Goal: Use online tool/utility: Utilize a website feature to perform a specific function

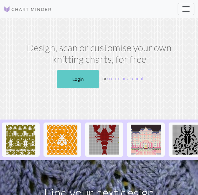
click at [81, 76] on link "Login" at bounding box center [78, 79] width 42 height 19
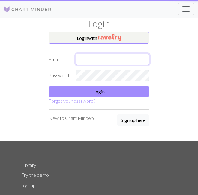
type input "[EMAIL_ADDRESS][DOMAIN_NAME]"
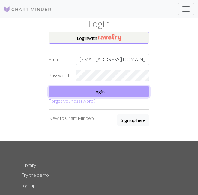
click at [74, 93] on button "Login" at bounding box center [99, 91] width 101 height 11
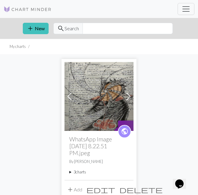
click at [79, 170] on summary "3 charts" at bounding box center [98, 172] width 59 height 6
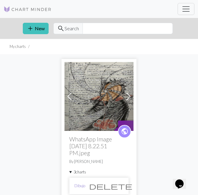
click at [78, 184] on link "Dibujo" at bounding box center [79, 186] width 11 height 6
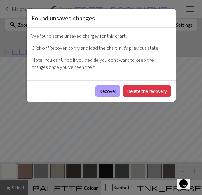
click at [105, 90] on button "Recover" at bounding box center [108, 90] width 25 height 11
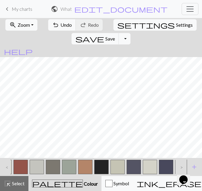
scroll to position [0, 803]
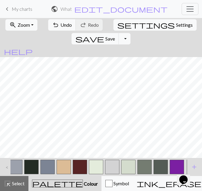
click at [177, 164] on button "button" at bounding box center [177, 166] width 14 height 14
click at [25, 184] on span "Select" at bounding box center [17, 183] width 13 height 6
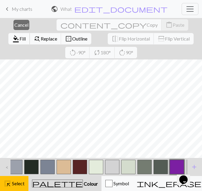
click at [26, 36] on span "Fill" at bounding box center [22, 39] width 6 height 6
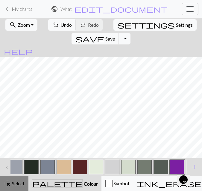
click at [11, 180] on span "Select" at bounding box center [17, 183] width 13 height 6
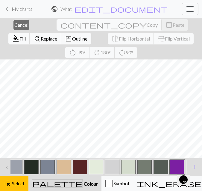
click at [26, 36] on span "Fill" at bounding box center [22, 39] width 6 height 6
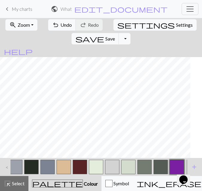
scroll to position [1630, 711]
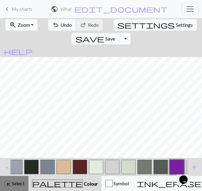
click at [13, 178] on button "highlight_alt Select Select" at bounding box center [14, 183] width 28 height 15
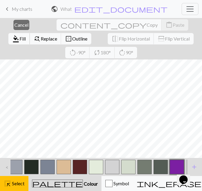
click at [26, 36] on span "Fill" at bounding box center [22, 39] width 6 height 6
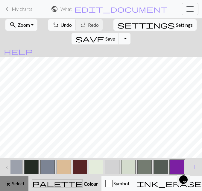
click at [14, 184] on span "Select" at bounding box center [17, 183] width 13 height 6
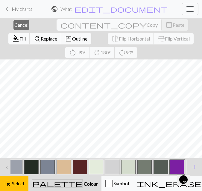
click at [19, 34] on span "format_color_fill" at bounding box center [15, 38] width 7 height 8
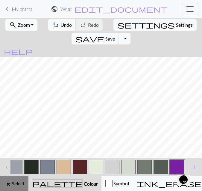
click at [11, 182] on span "Select" at bounding box center [17, 183] width 13 height 6
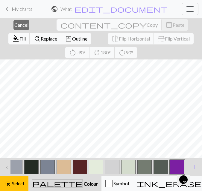
click at [26, 36] on span "Fill" at bounding box center [22, 39] width 6 height 6
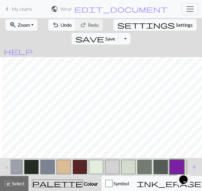
scroll to position [1630, 649]
click at [14, 185] on span "Select" at bounding box center [17, 183] width 13 height 6
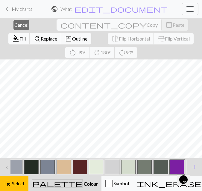
click at [26, 36] on span "Fill" at bounding box center [22, 39] width 6 height 6
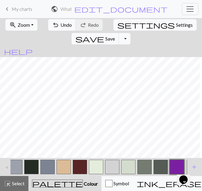
scroll to position [1596, 780]
click at [22, 183] on span "Select" at bounding box center [17, 183] width 13 height 6
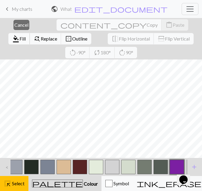
click at [26, 36] on span "Fill" at bounding box center [22, 39] width 6 height 6
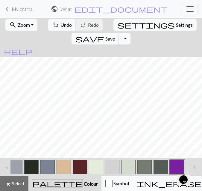
scroll to position [1596, 743]
click at [25, 183] on button "highlight_alt Select Select" at bounding box center [14, 183] width 28 height 15
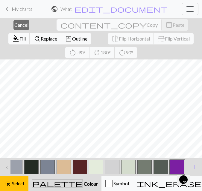
click at [26, 36] on span "Fill" at bounding box center [22, 39] width 6 height 6
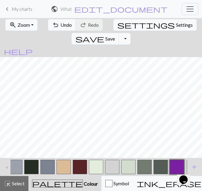
scroll to position [1596, 710]
click at [16, 179] on button "highlight_alt Select Select" at bounding box center [14, 183] width 28 height 15
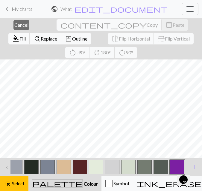
click at [26, 36] on span "Fill" at bounding box center [22, 39] width 6 height 6
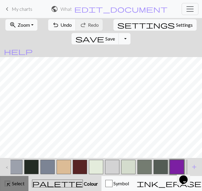
click at [13, 182] on span "Select" at bounding box center [17, 183] width 13 height 6
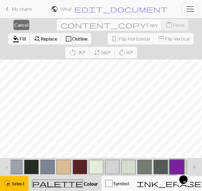
click at [19, 34] on span "format_color_fill" at bounding box center [15, 38] width 7 height 8
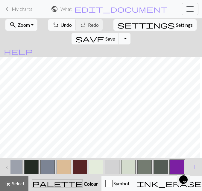
scroll to position [1596, 684]
click at [16, 183] on span "Select" at bounding box center [17, 183] width 13 height 6
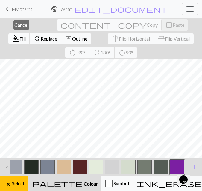
click at [19, 34] on span "format_color_fill" at bounding box center [15, 38] width 7 height 8
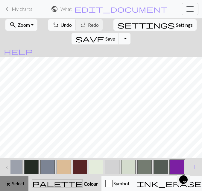
click at [17, 182] on span "Select" at bounding box center [17, 183] width 13 height 6
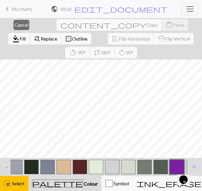
click at [26, 36] on span "Fill" at bounding box center [22, 39] width 6 height 6
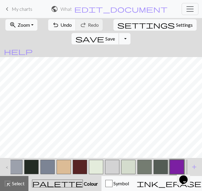
click at [104, 34] on span "save" at bounding box center [90, 38] width 29 height 8
click at [115, 36] on span "Save" at bounding box center [110, 39] width 10 height 6
click at [24, 26] on span "Zoom" at bounding box center [24, 25] width 12 height 6
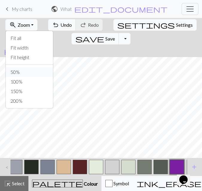
click at [20, 70] on button "50%" at bounding box center [29, 72] width 47 height 10
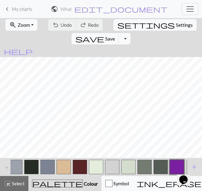
scroll to position [726, 325]
click at [119, 33] on button "save Save Save" at bounding box center [96, 38] width 48 height 11
click at [115, 36] on span "Save" at bounding box center [110, 39] width 10 height 6
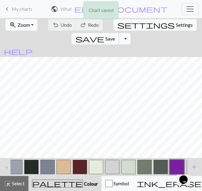
click at [115, 36] on span "Save" at bounding box center [110, 39] width 10 height 6
click at [160, 26] on body "This website uses cookies to ensure you get the best experience on our website.…" at bounding box center [101, 95] width 202 height 191
click at [160, 26] on div "Chart saved Chart saved" at bounding box center [101, 23] width 202 height 47
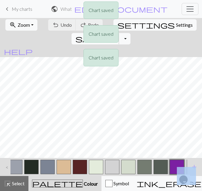
click at [160, 26] on div "Chart saved Chart saved Chart saved" at bounding box center [101, 35] width 202 height 71
click at [160, 26] on div "Chart saved Chart saved Chart saved Chart saved" at bounding box center [101, 47] width 202 height 95
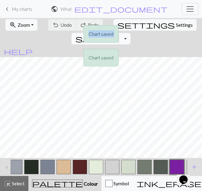
click at [160, 26] on div "Chart saved Chart saved Chart saved Chart saved" at bounding box center [101, 47] width 202 height 95
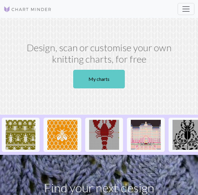
click at [91, 75] on link "My charts" at bounding box center [99, 79] width 52 height 19
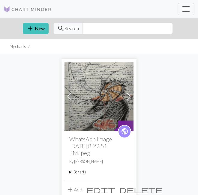
click at [82, 173] on summary "3 charts" at bounding box center [98, 172] width 59 height 6
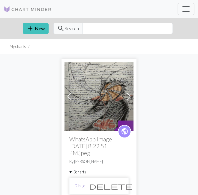
click at [82, 185] on link "Dibujo" at bounding box center [79, 186] width 11 height 6
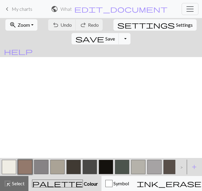
scroll to position [0, 763]
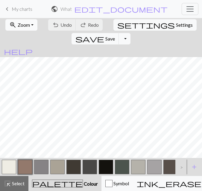
click at [25, 25] on span "Zoom" at bounding box center [24, 25] width 12 height 6
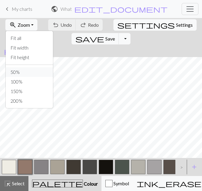
click at [21, 72] on button "50%" at bounding box center [29, 72] width 47 height 10
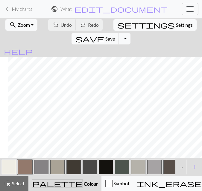
scroll to position [802, 335]
click at [119, 33] on button "save Save Save" at bounding box center [96, 38] width 48 height 11
